Goal: Transaction & Acquisition: Purchase product/service

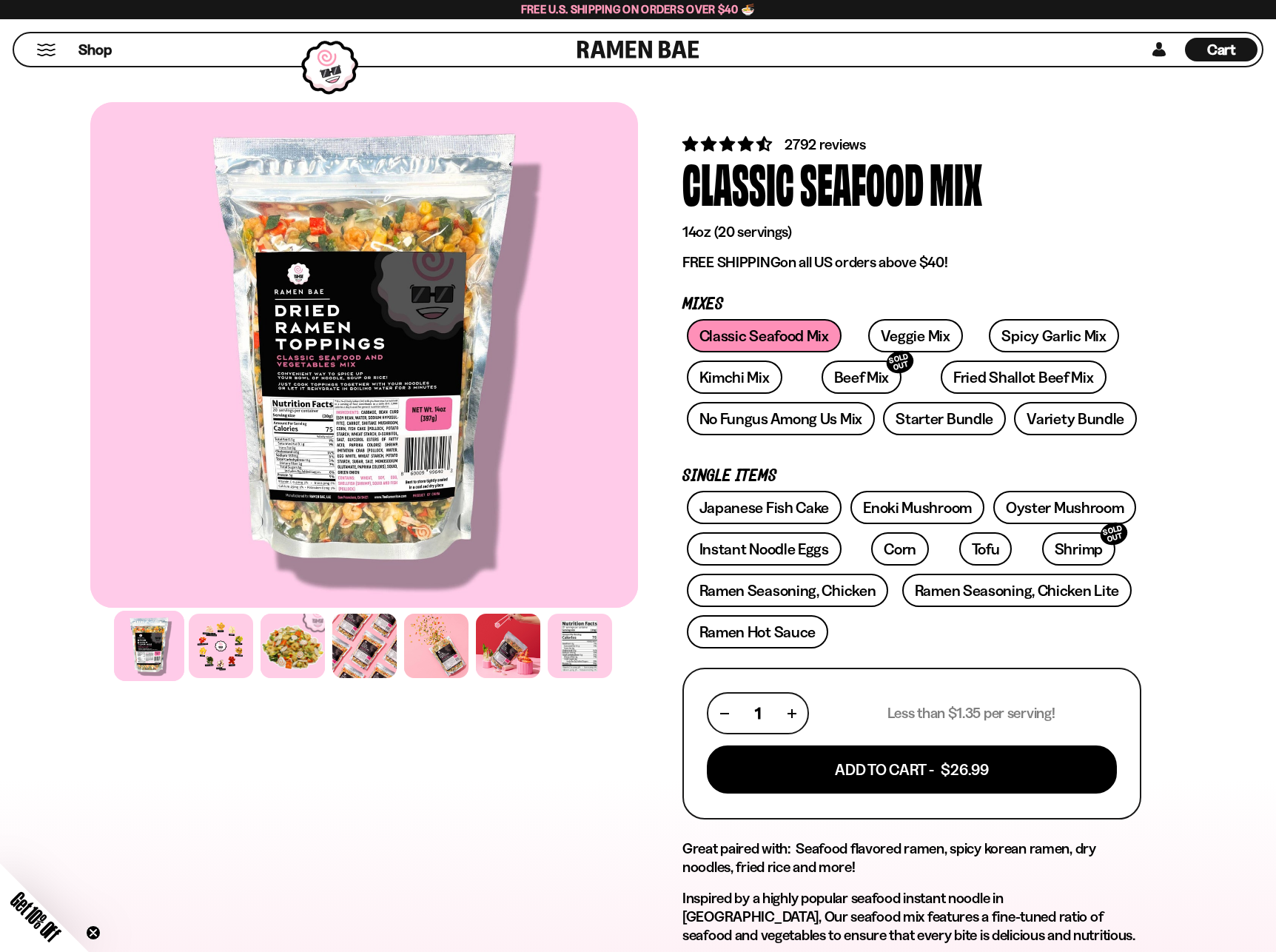
scroll to position [314, 0]
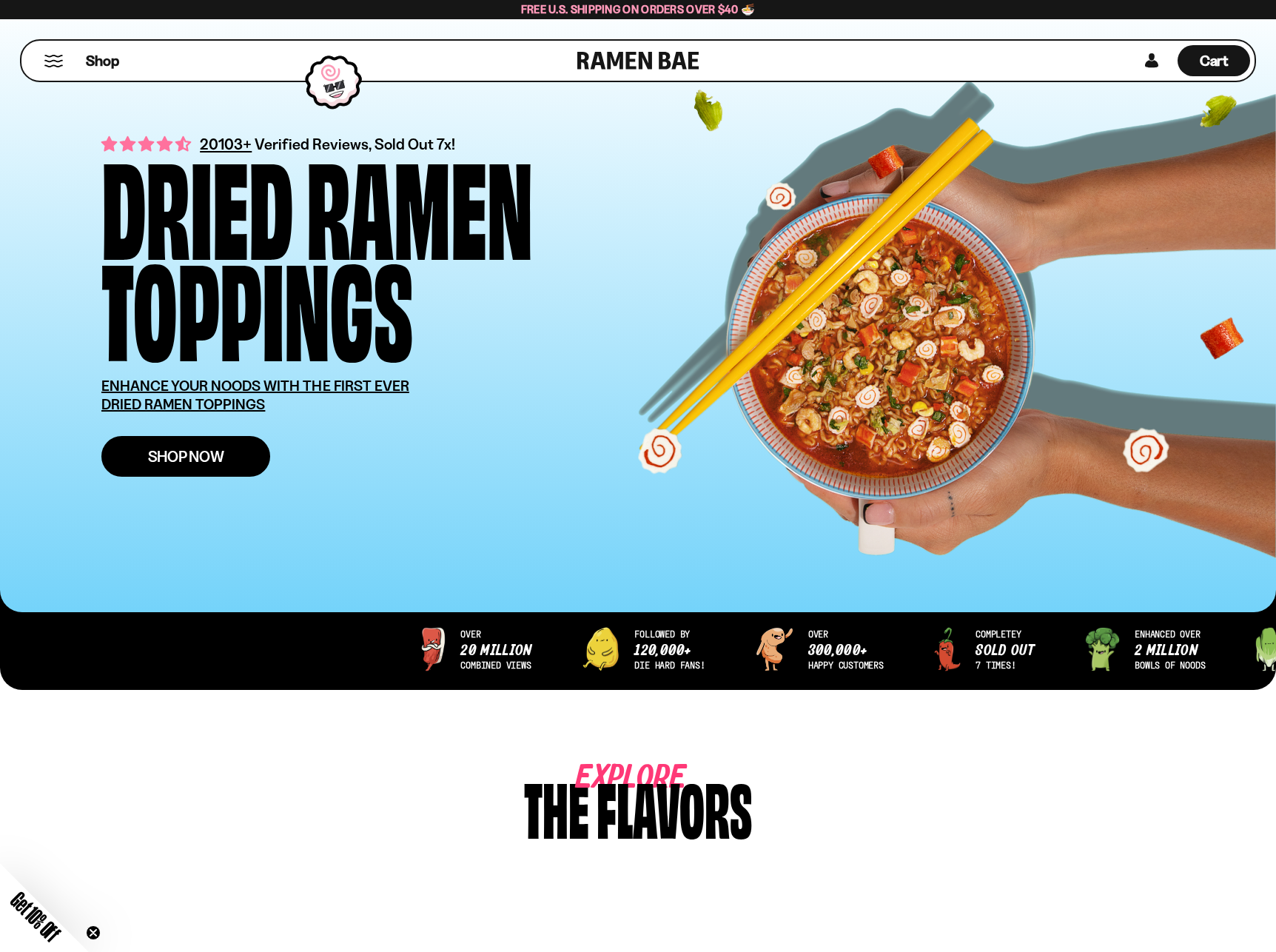
click at [209, 464] on span "Shop Now" at bounding box center [186, 456] width 76 height 15
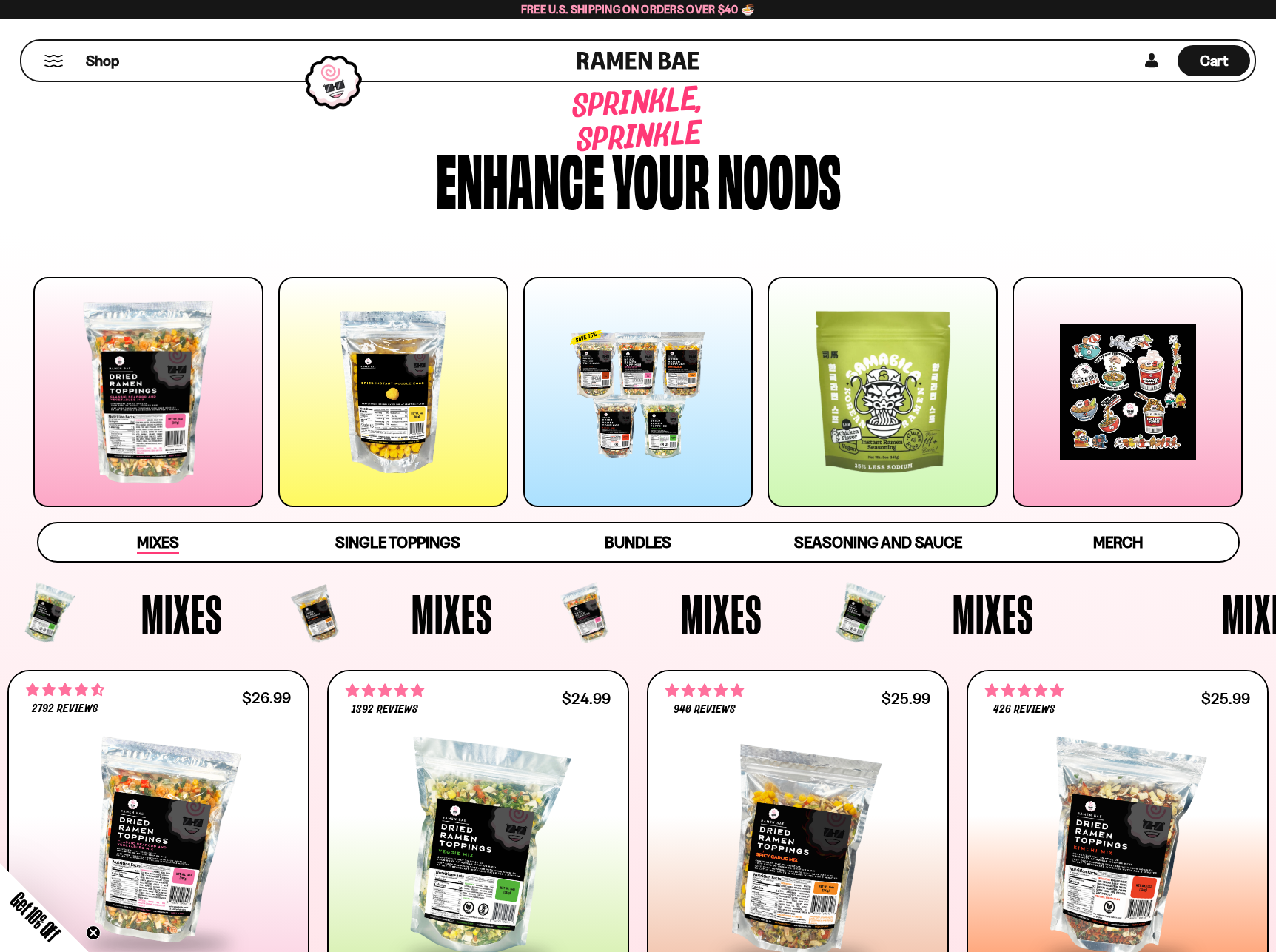
click at [164, 554] on span "Mixes" at bounding box center [158, 543] width 42 height 21
